Goal: Task Accomplishment & Management: Use online tool/utility

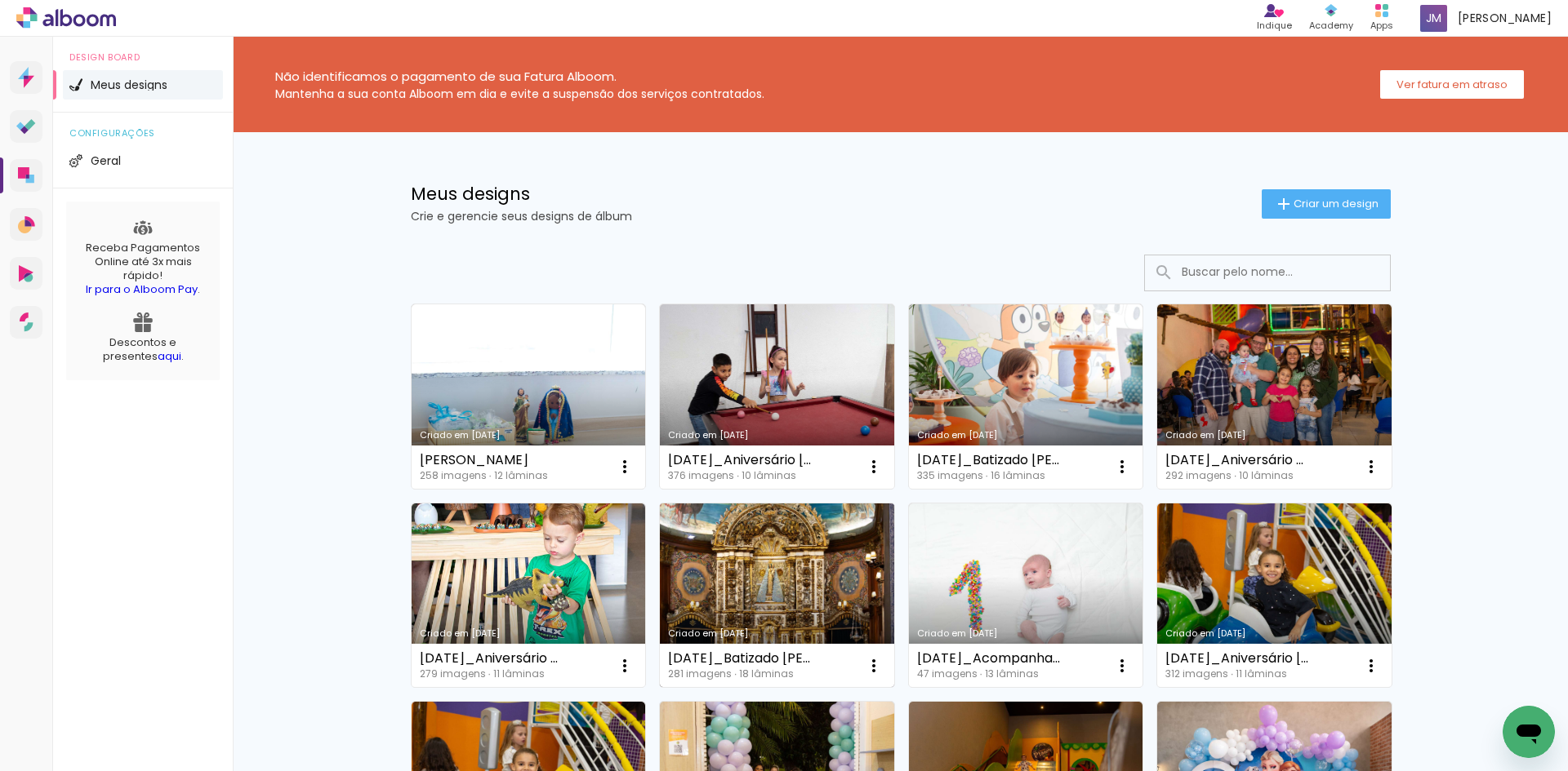
click at [800, 604] on link "Criado em [DATE]" at bounding box center [777, 595] width 235 height 184
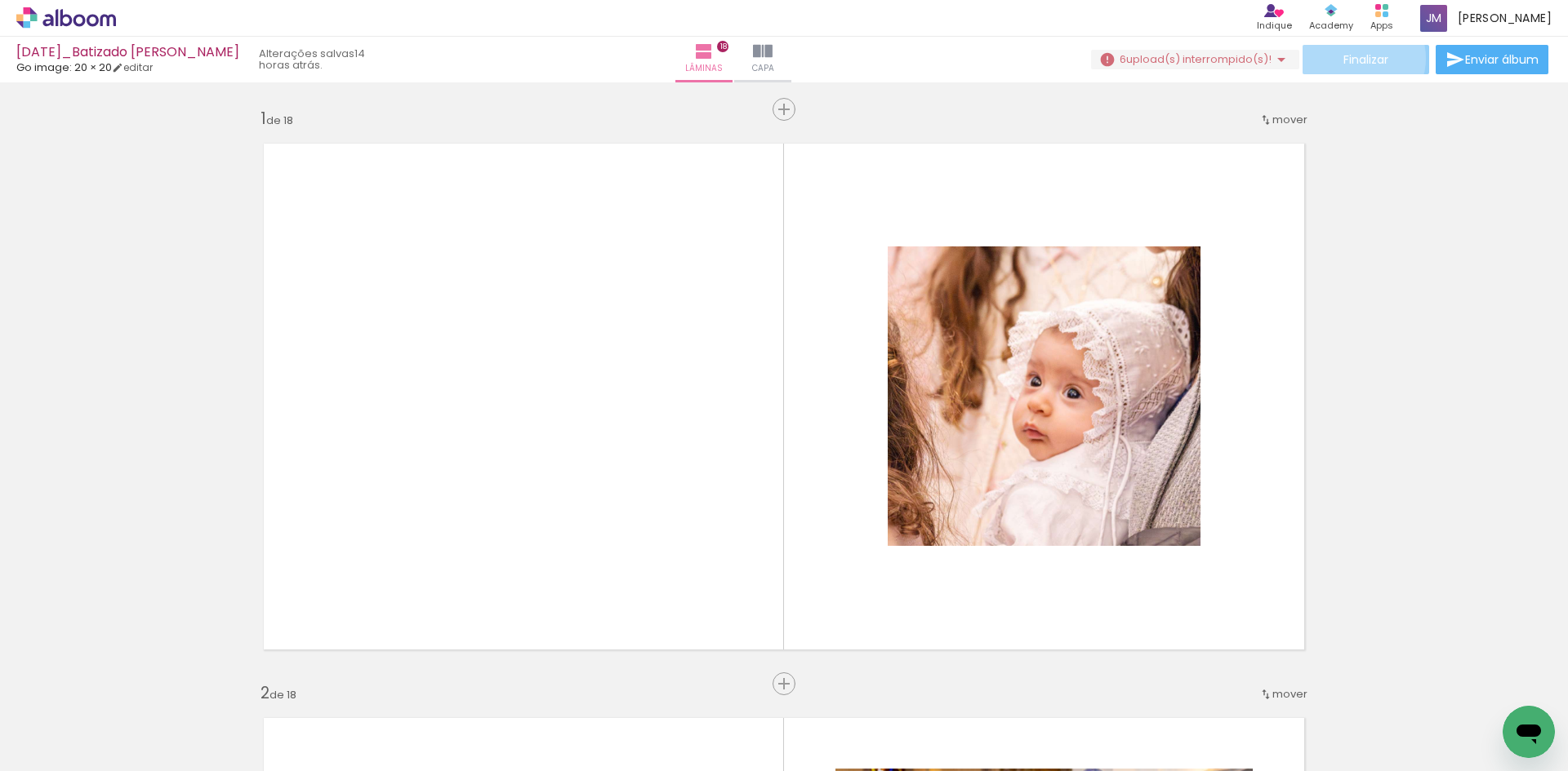
click at [1356, 58] on span "Finalizar" at bounding box center [1366, 60] width 45 height 12
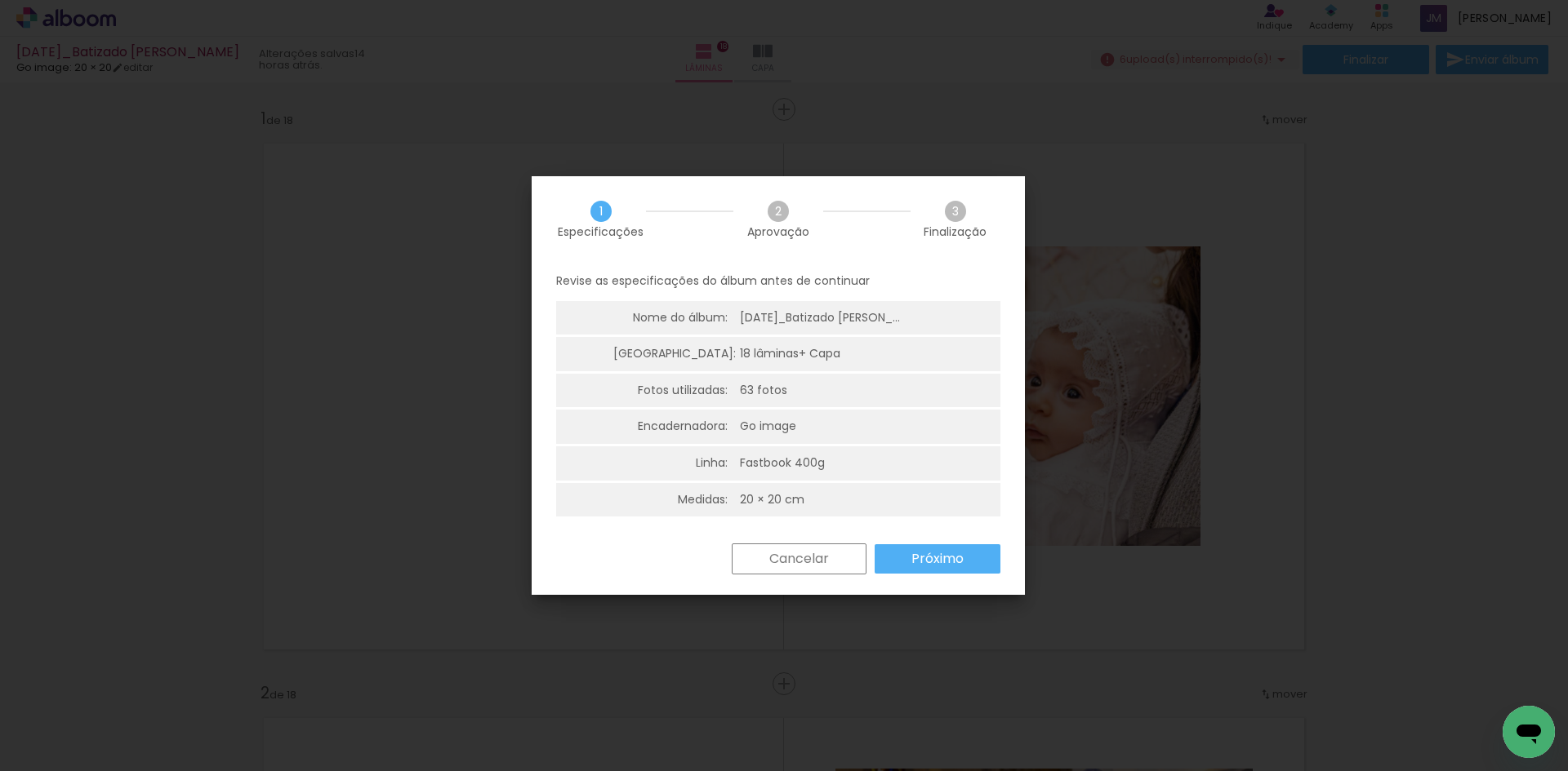
scroll to position [4, 0]
click at [0, 0] on slot "Próximo" at bounding box center [0, 0] width 0 height 0
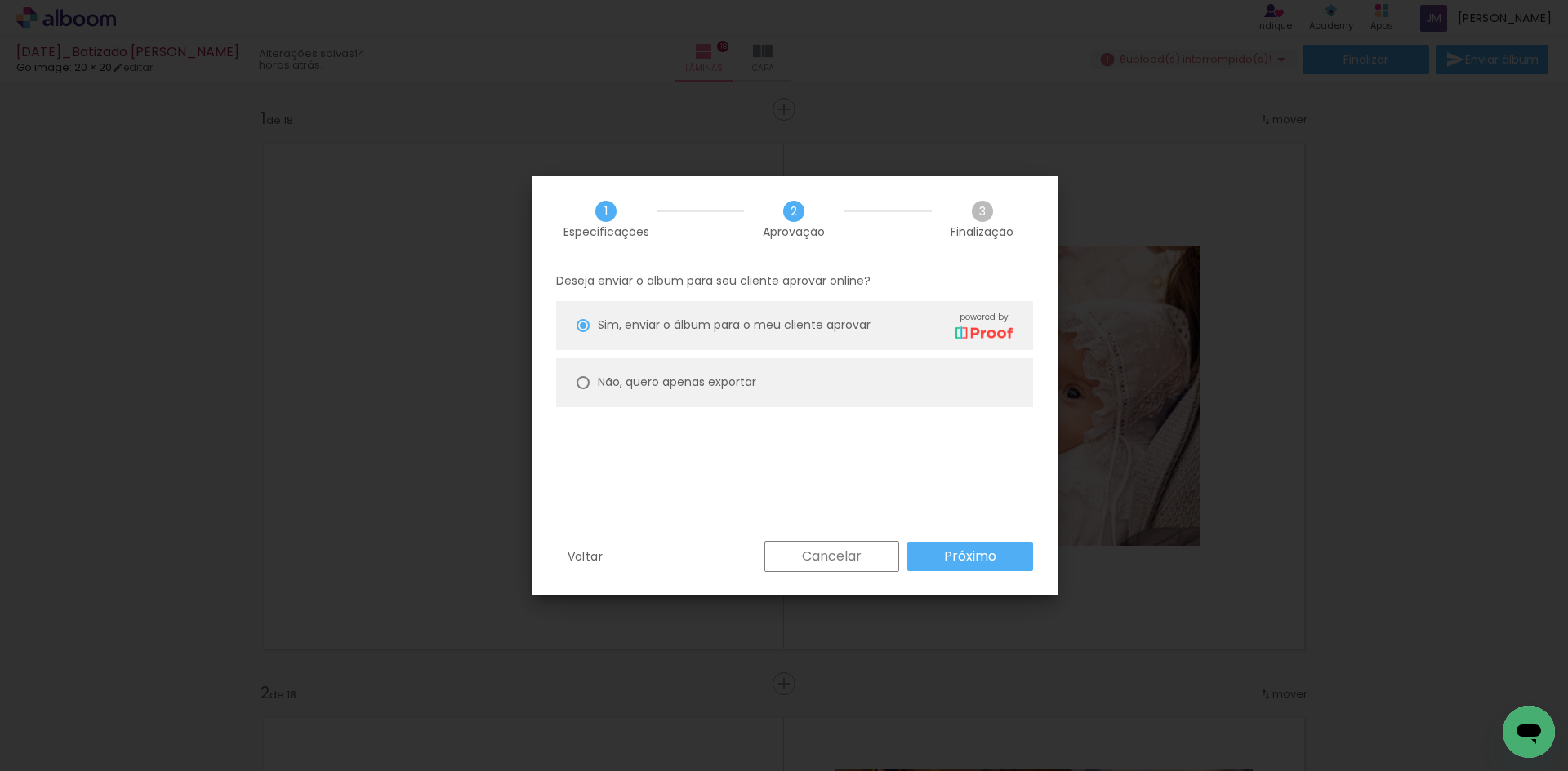
click at [0, 0] on slot "Não, quero apenas exportar" at bounding box center [0, 0] width 0 height 0
type paper-radio-button "on"
click at [0, 0] on slot "Próximo" at bounding box center [0, 0] width 0 height 0
type input "Alta, 300 DPI"
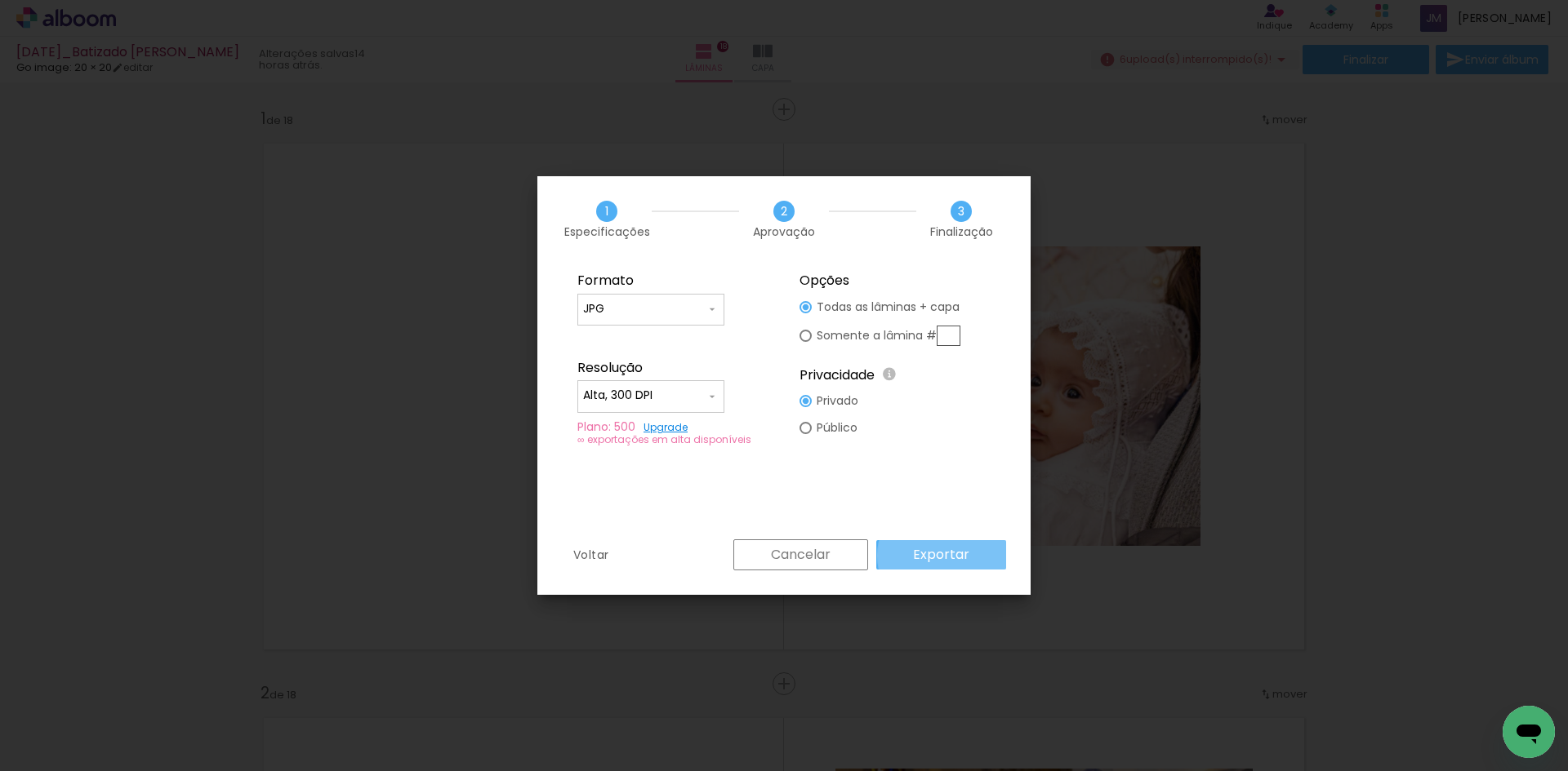
click at [0, 0] on slot "Exportar" at bounding box center [0, 0] width 0 height 0
